Goal: Navigation & Orientation: Locate item on page

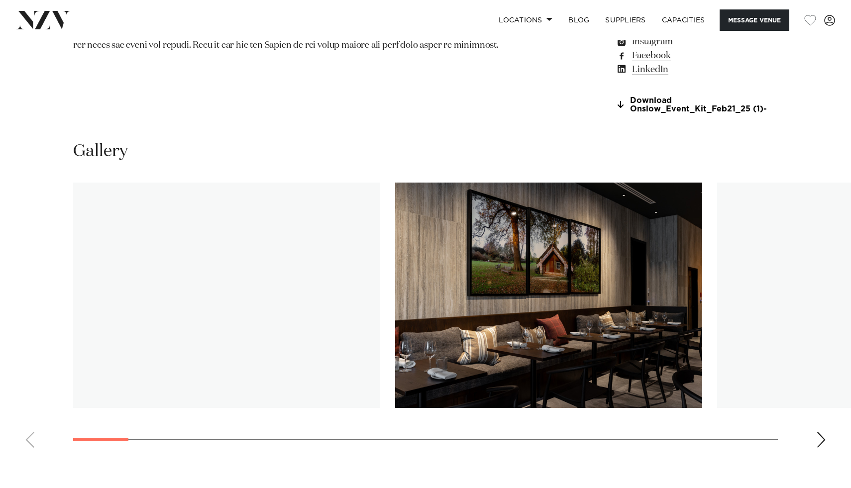
scroll to position [883, 0]
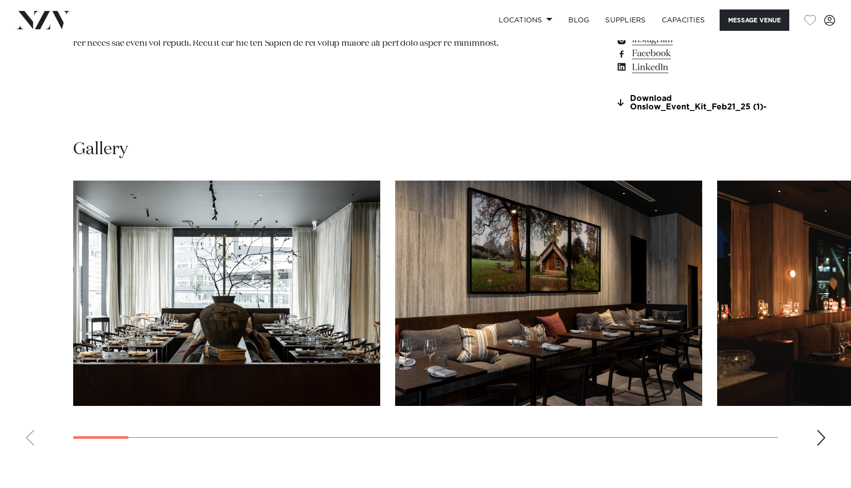
click at [821, 435] on div "Next slide" at bounding box center [821, 438] width 10 height 16
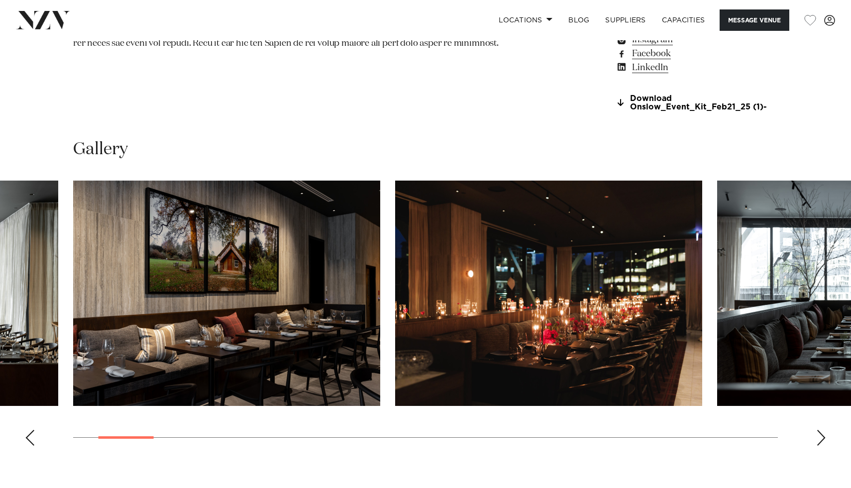
click at [821, 435] on div "Next slide" at bounding box center [821, 438] width 10 height 16
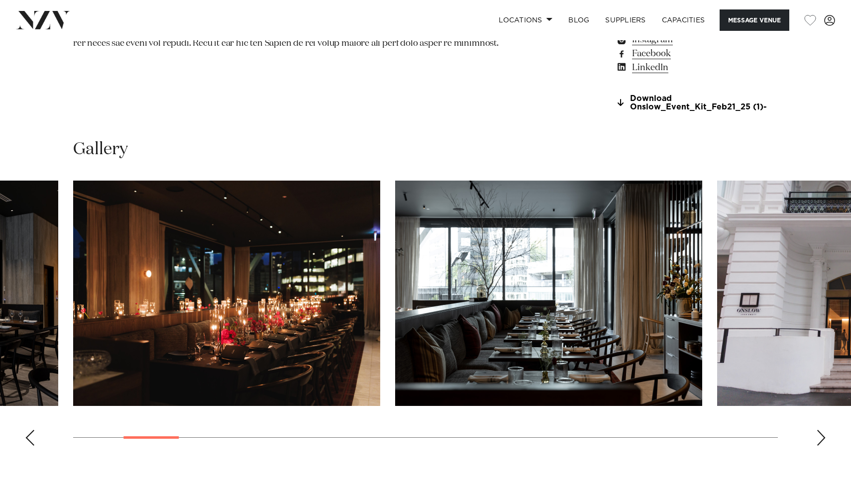
click at [821, 435] on div "Next slide" at bounding box center [821, 438] width 10 height 16
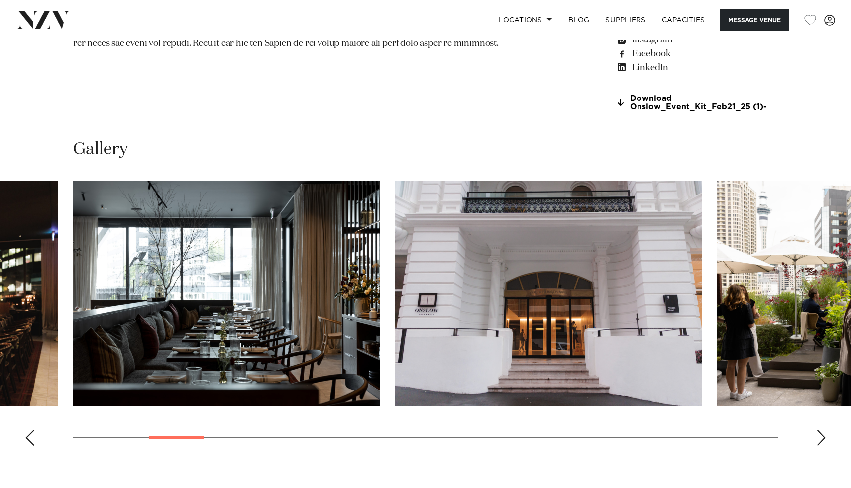
click at [821, 435] on div "Next slide" at bounding box center [821, 438] width 10 height 16
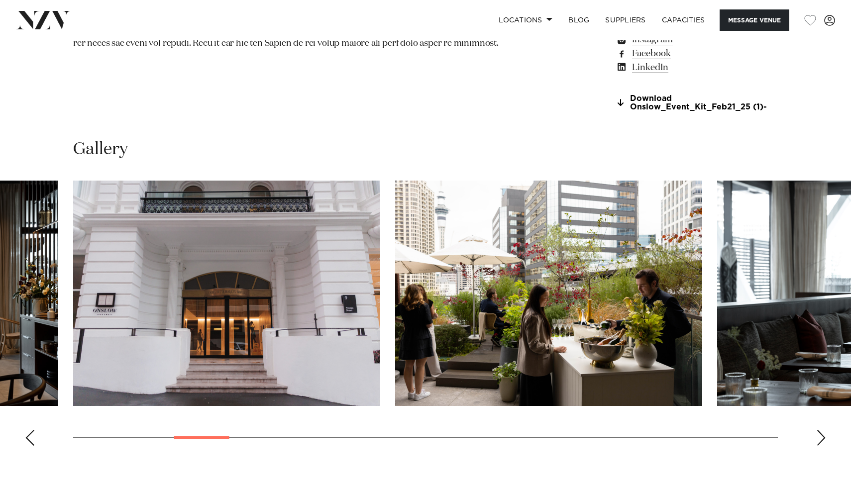
click at [821, 435] on div "Next slide" at bounding box center [821, 438] width 10 height 16
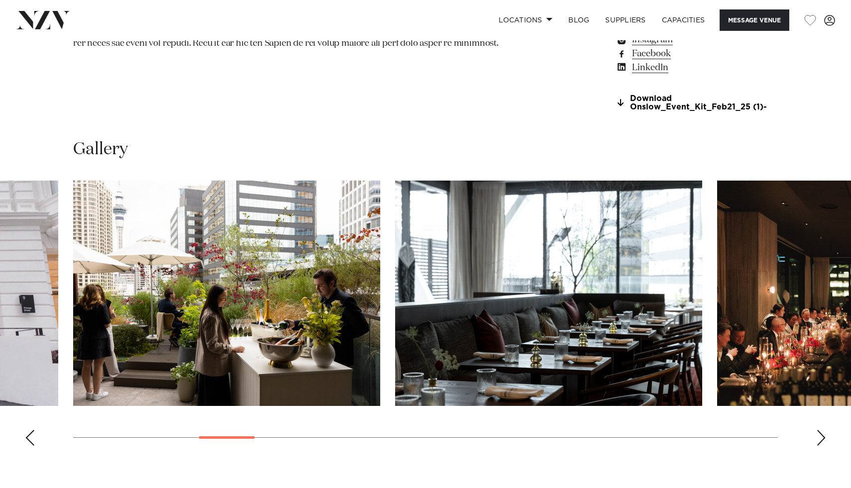
click at [820, 435] on div "Next slide" at bounding box center [821, 438] width 10 height 16
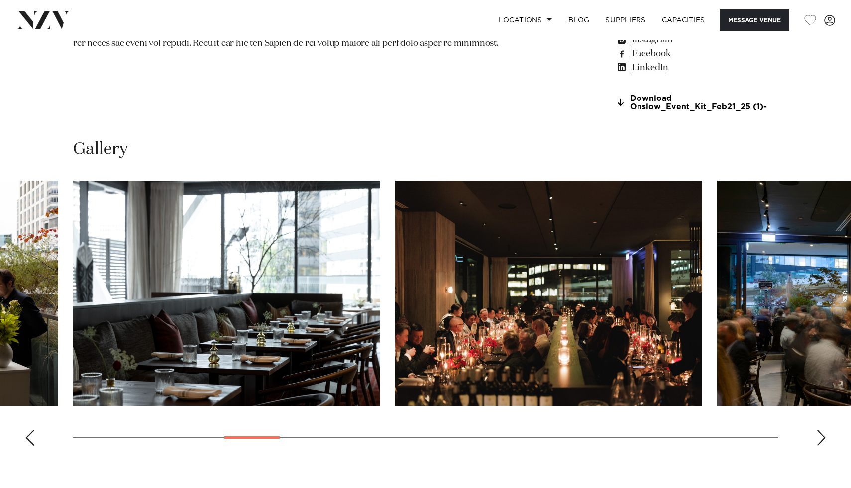
click at [821, 430] on swiper-container at bounding box center [425, 317] width 851 height 273
click at [822, 442] on div "Next slide" at bounding box center [821, 438] width 10 height 16
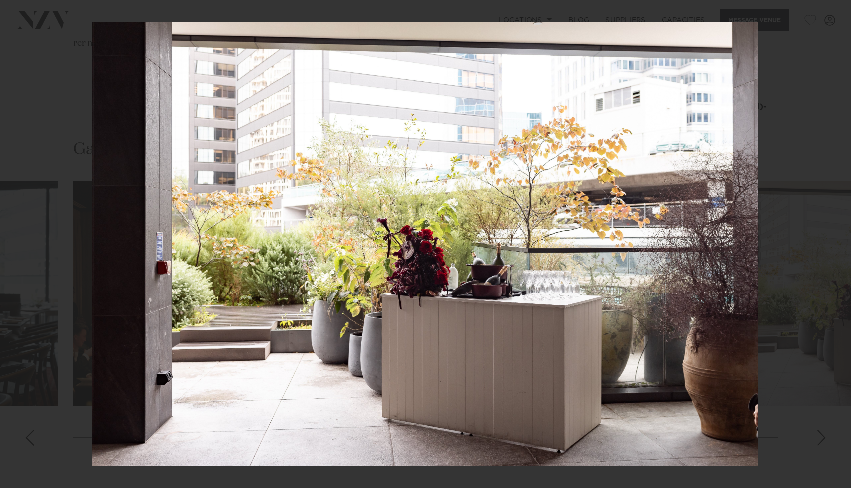
click at [834, 244] on div "10 / 28 Created with Sketch." at bounding box center [425, 244] width 851 height 488
click at [828, 250] on div "Next slide" at bounding box center [830, 244] width 13 height 19
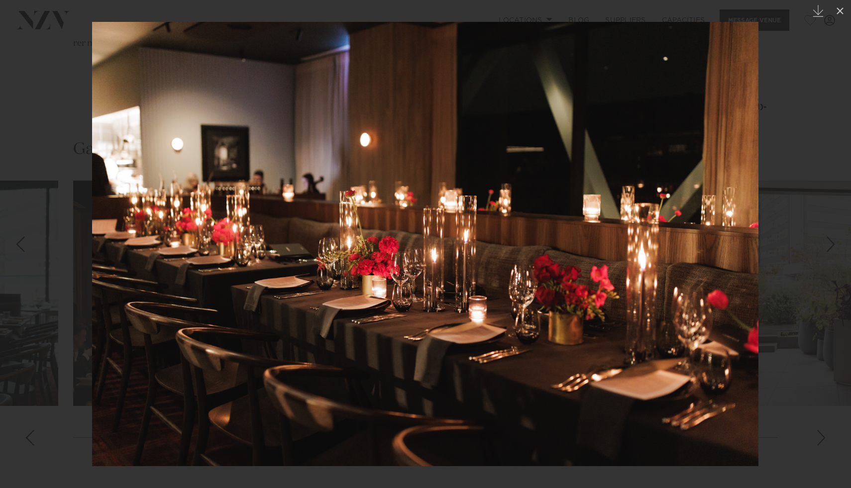
click at [828, 250] on div "Next slide" at bounding box center [830, 244] width 13 height 19
